Goal: Transaction & Acquisition: Purchase product/service

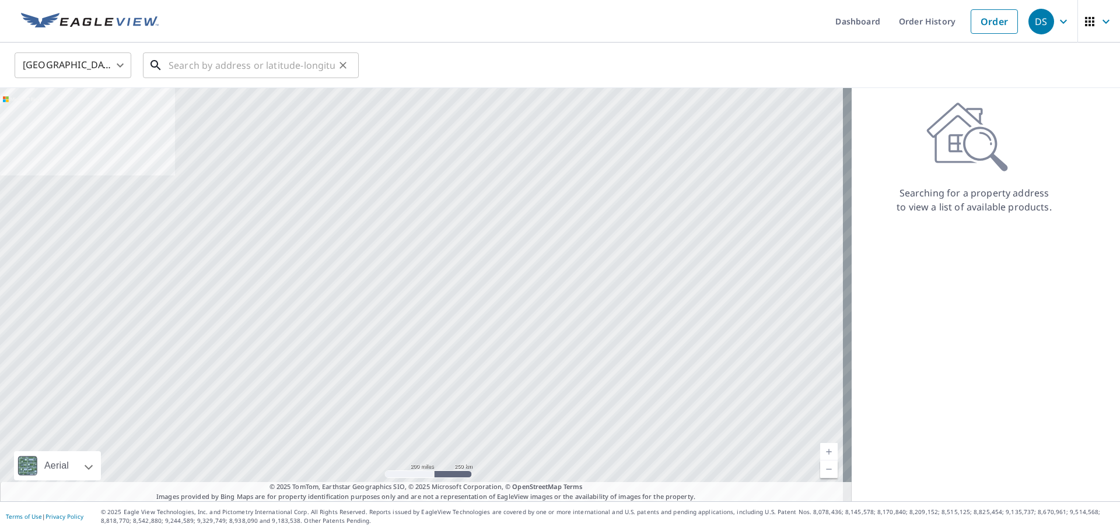
click at [241, 66] on input "text" at bounding box center [252, 65] width 166 height 33
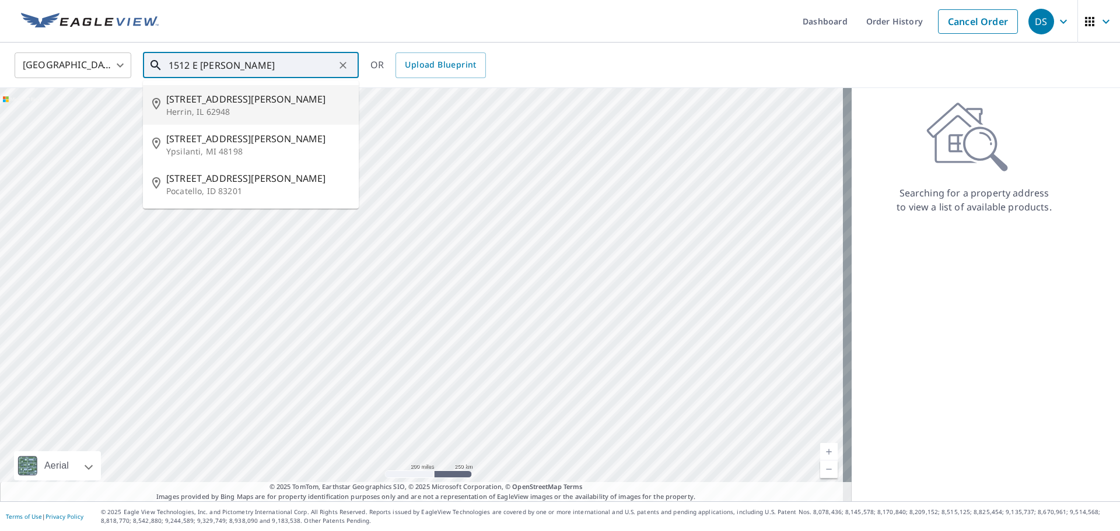
click at [223, 105] on span "[STREET_ADDRESS][PERSON_NAME]" at bounding box center [257, 99] width 183 height 14
type input "[STREET_ADDRESS][PERSON_NAME]"
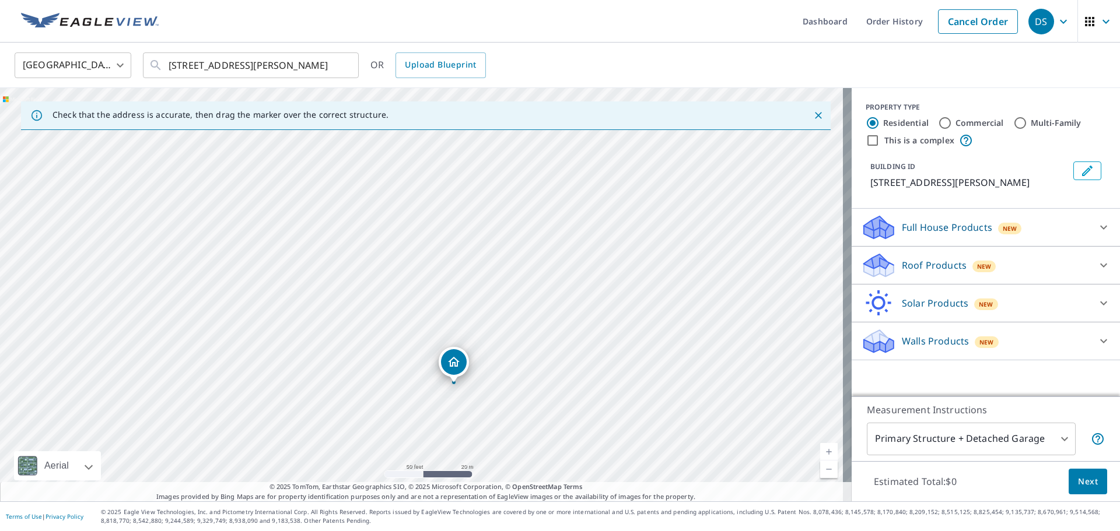
click at [1080, 258] on div "Roof Products New" at bounding box center [975, 265] width 229 height 27
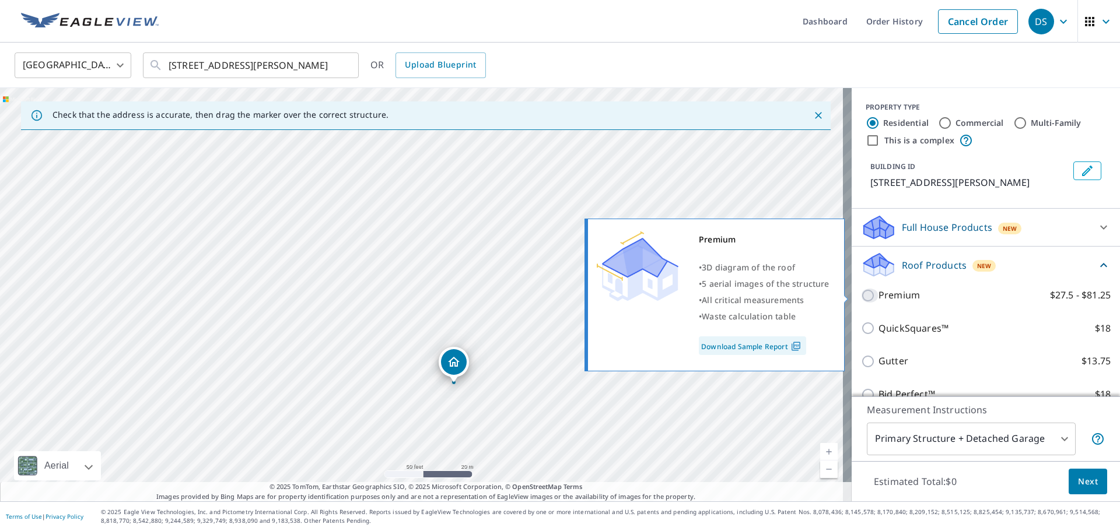
click at [867, 294] on input "Premium $27.5 - $81.25" at bounding box center [869, 296] width 17 height 14
checkbox input "true"
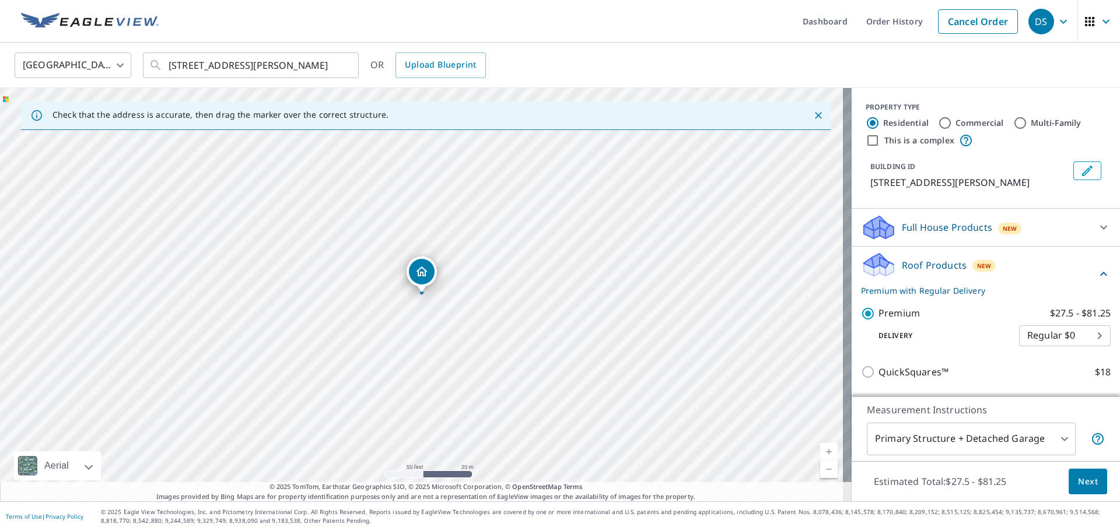
scroll to position [139, 0]
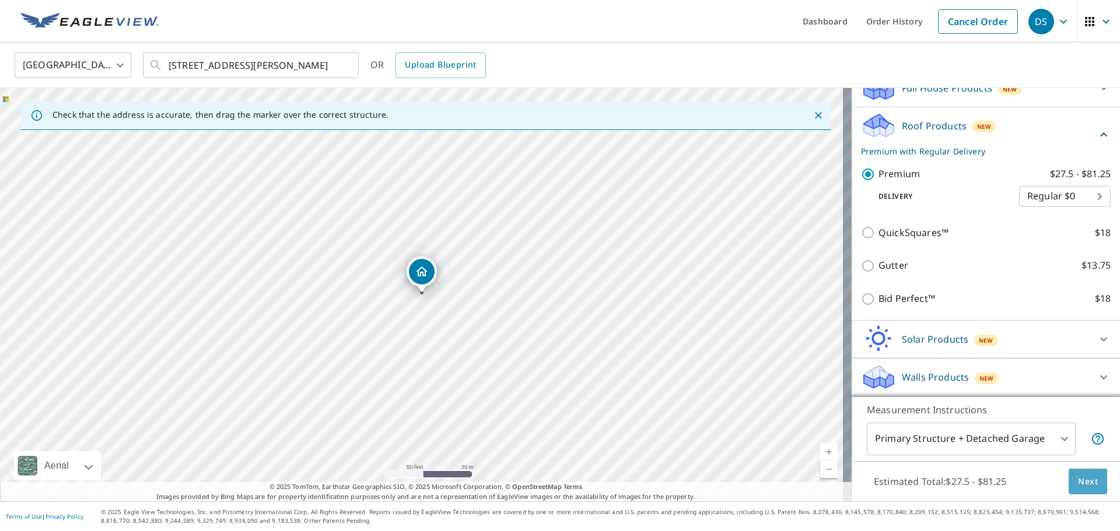
click at [1078, 483] on span "Next" at bounding box center [1088, 482] width 20 height 15
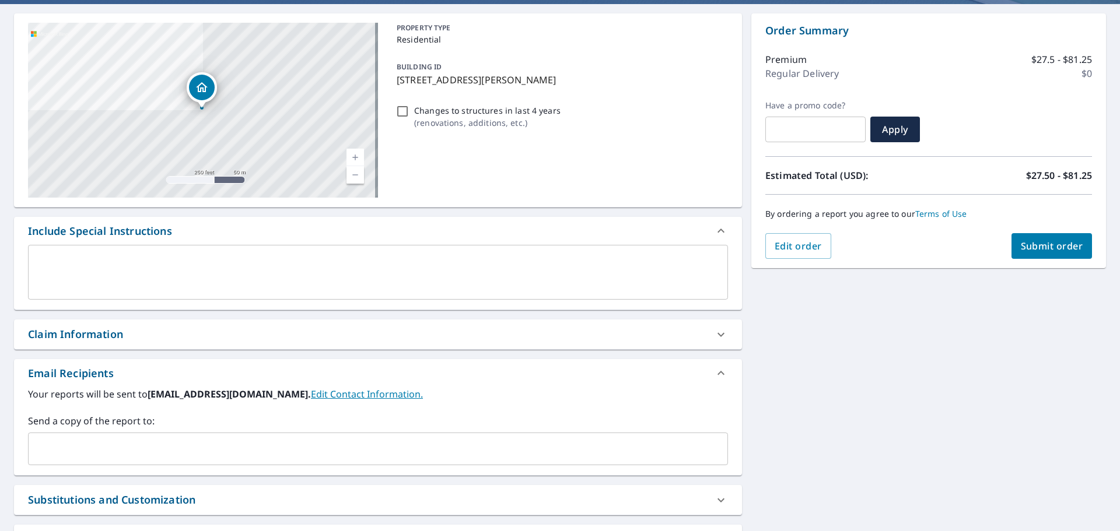
scroll to position [104, 0]
click at [76, 454] on input "text" at bounding box center [369, 448] width 672 height 22
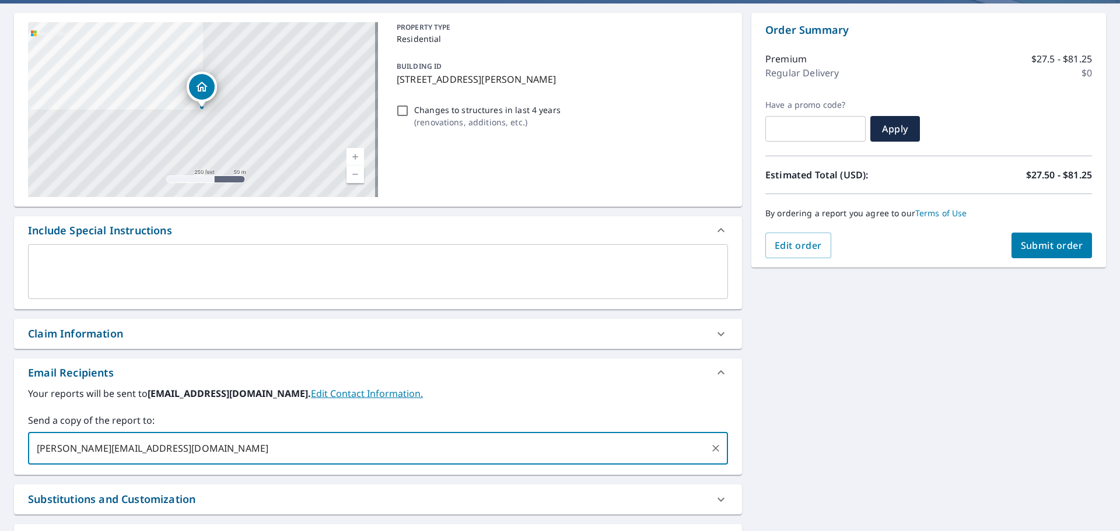
type input "[PERSON_NAME][EMAIL_ADDRESS][DOMAIN_NAME]"
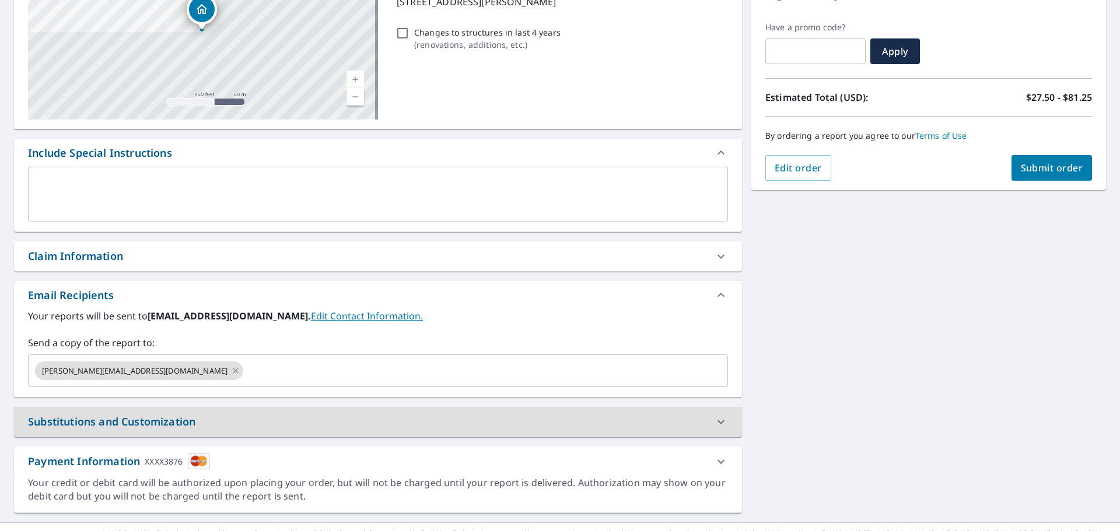
scroll to position [203, 0]
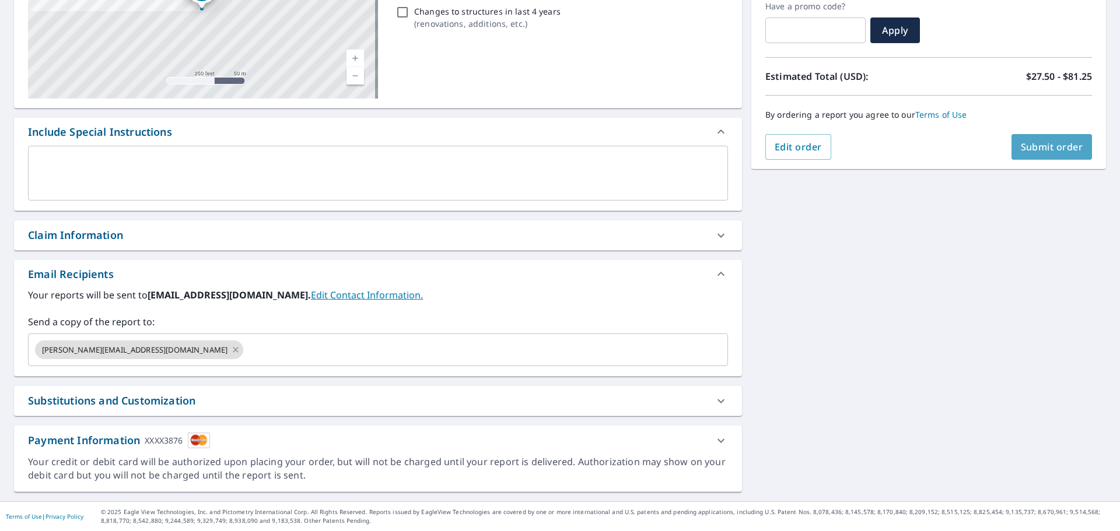
click at [1037, 154] on button "Submit order" at bounding box center [1051, 147] width 81 height 26
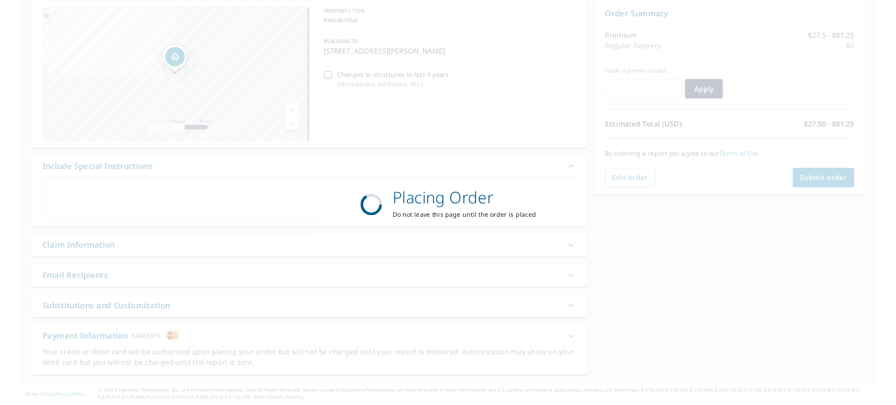
scroll to position [117, 0]
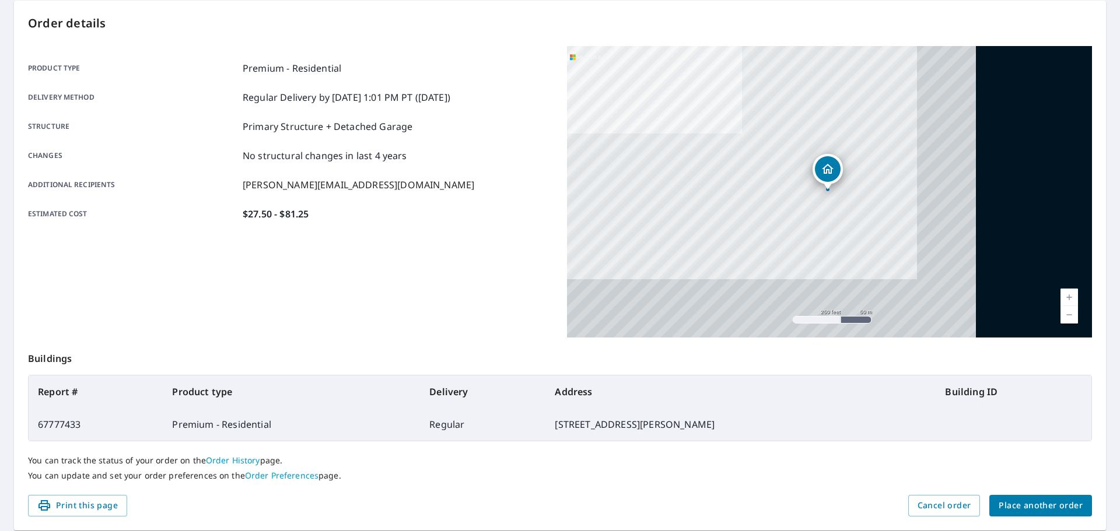
scroll to position [117, 0]
